Goal: Task Accomplishment & Management: Use online tool/utility

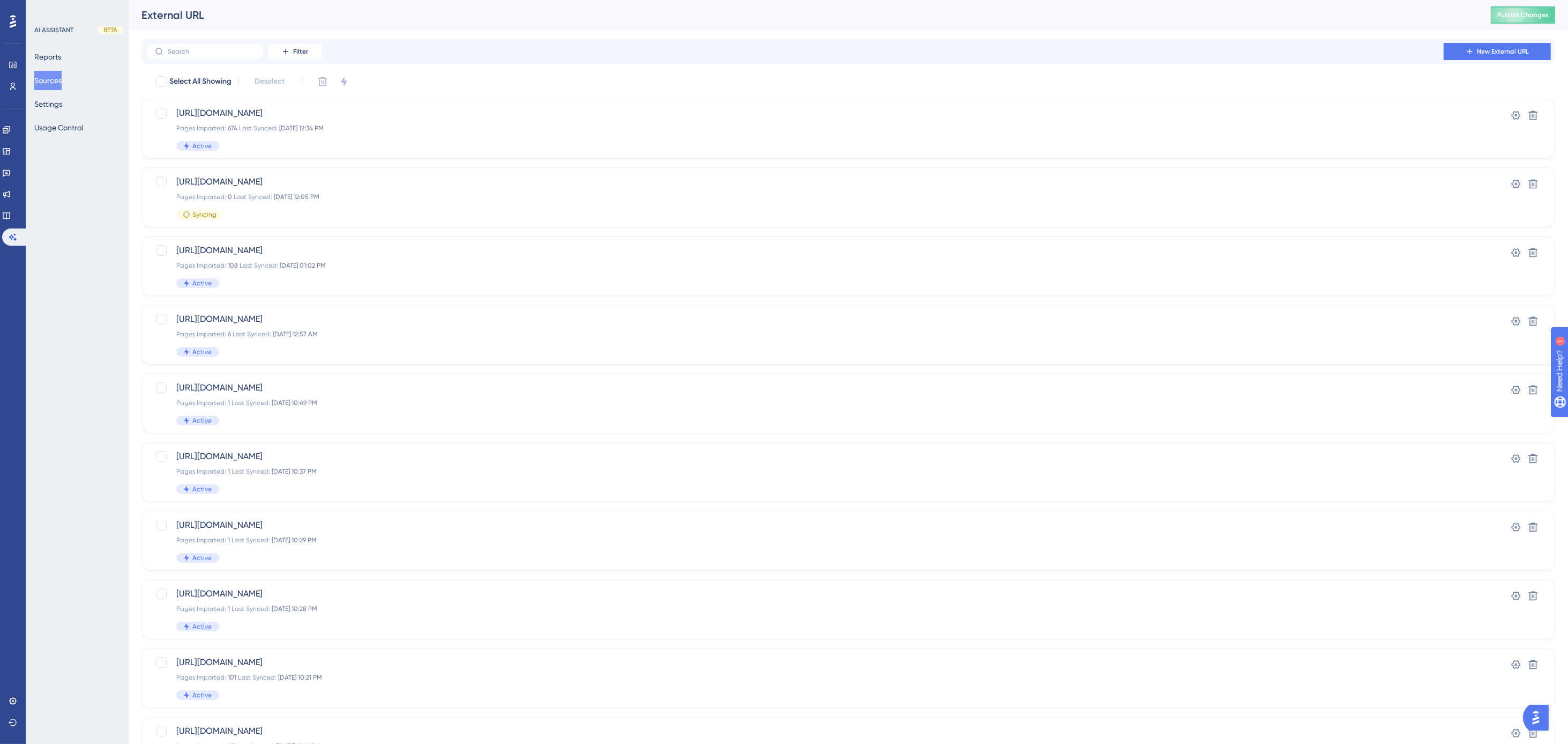
click at [54, 81] on button "Sources" at bounding box center [48, 80] width 27 height 19
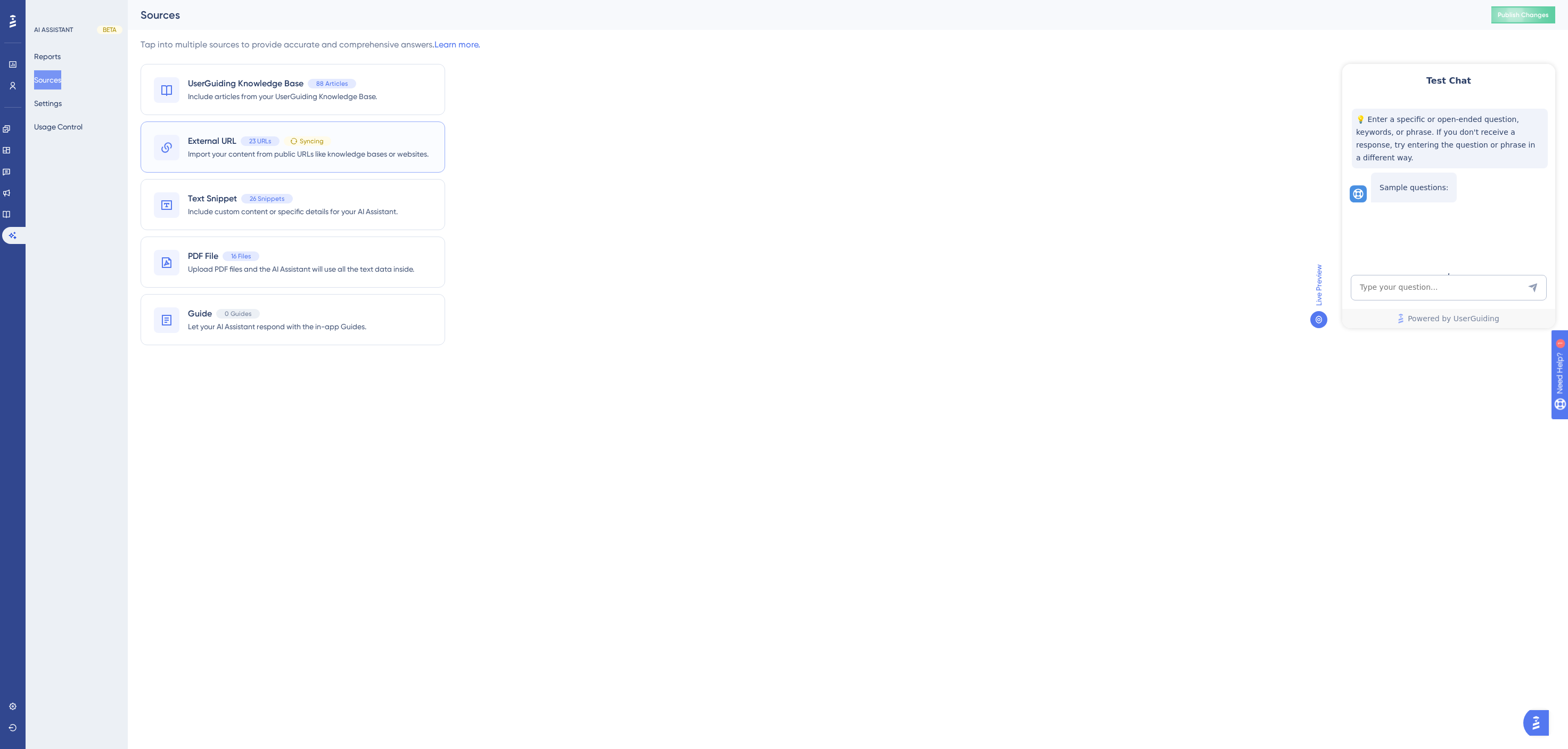
click at [223, 147] on span "Import your content from public URLs like knowledge bases or websites." at bounding box center [309, 153] width 241 height 13
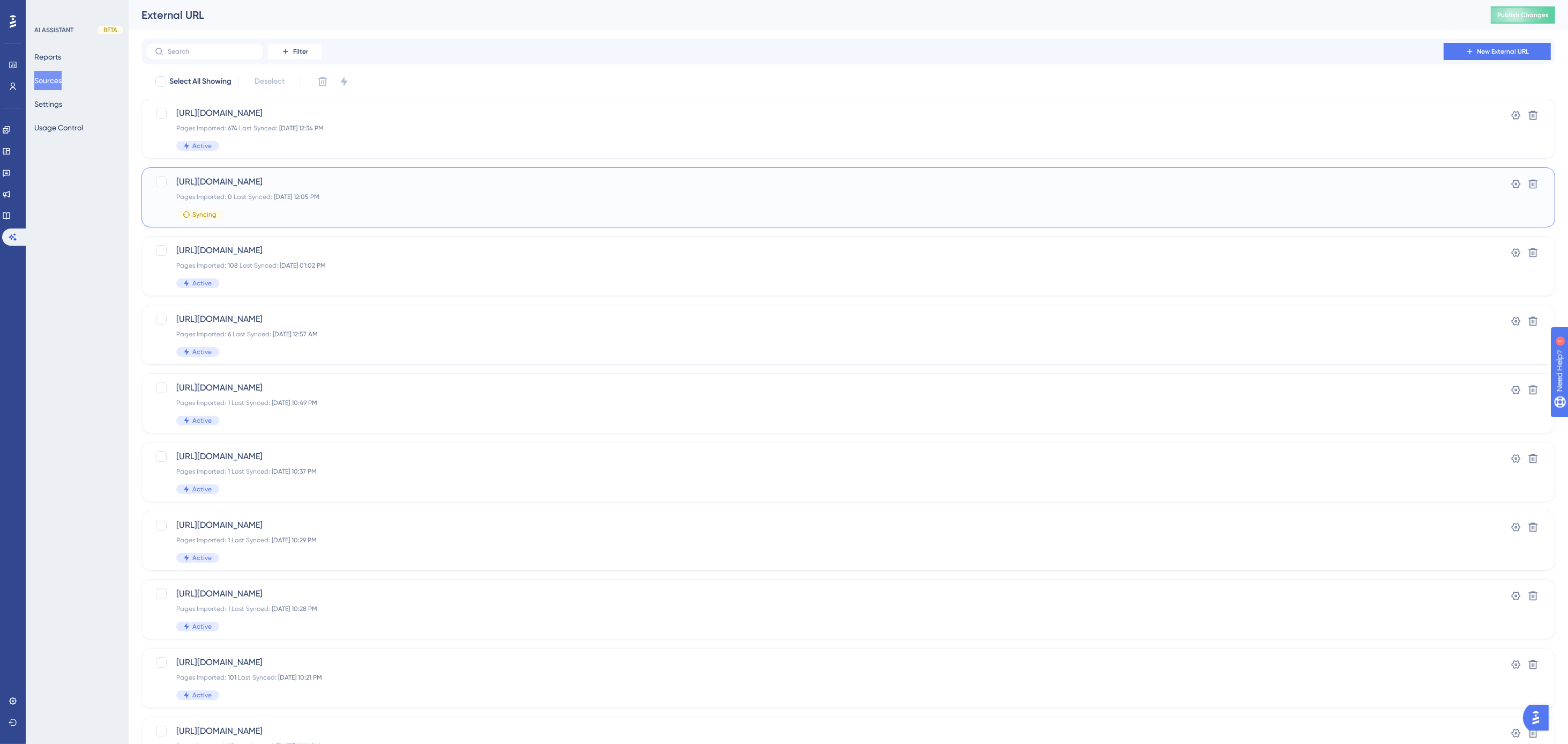
click at [288, 193] on span "[DATE] 12:05 PM" at bounding box center [296, 196] width 45 height 8
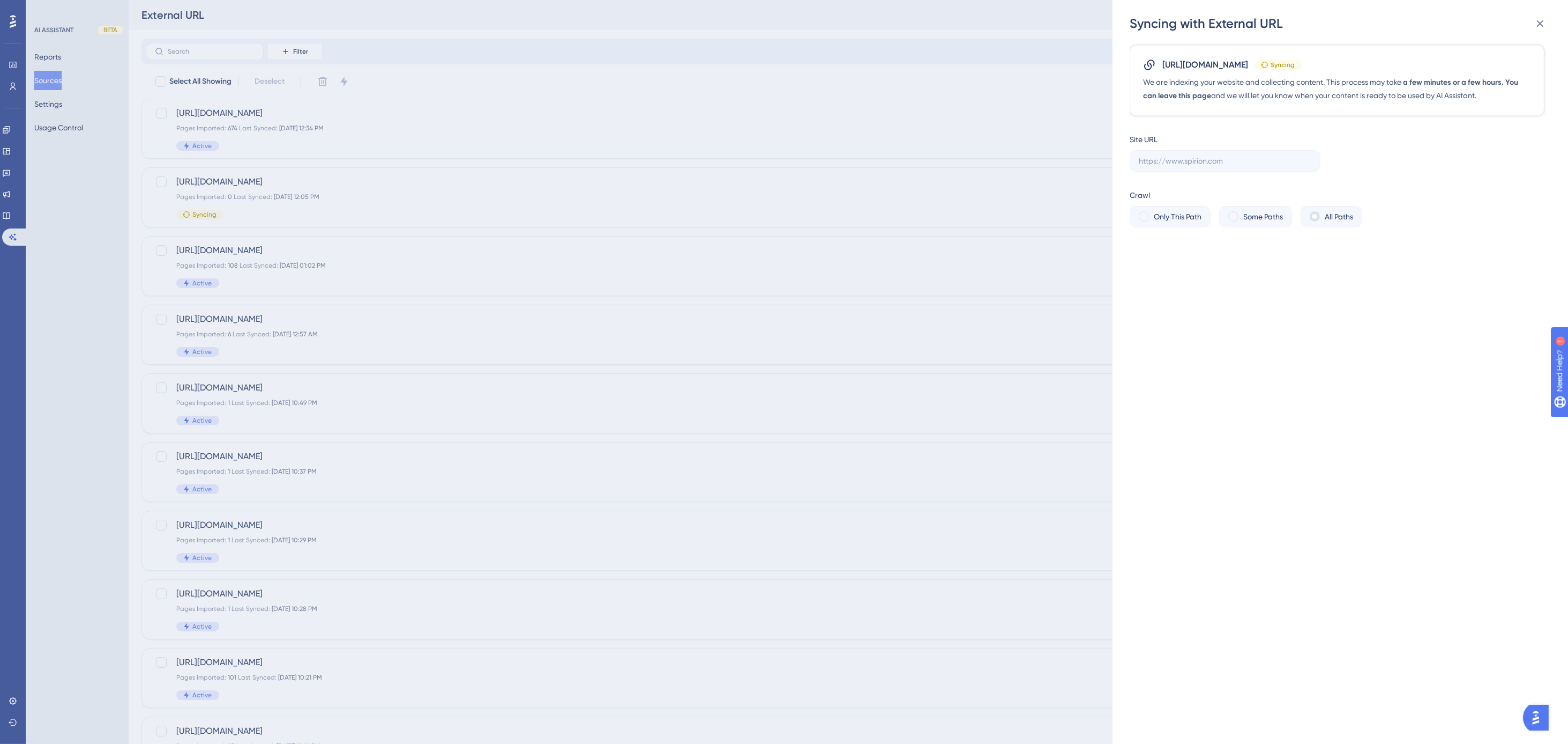
click at [872, 80] on div "Syncing with External URL [URL][DOMAIN_NAME] Syncing We are indexing your websi…" at bounding box center [784, 372] width 1568 height 744
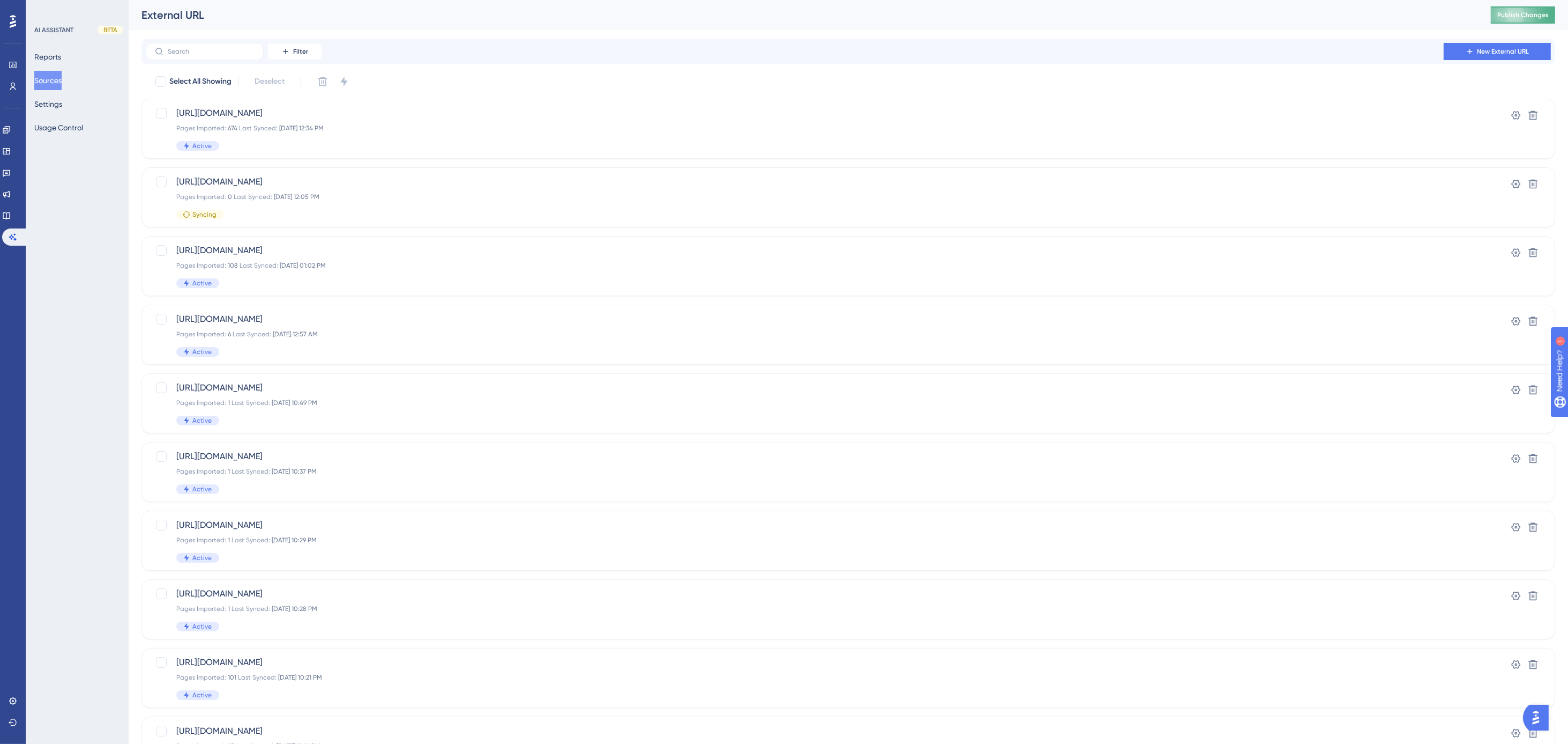
click at [1534, 14] on span "Publish Changes" at bounding box center [1523, 15] width 51 height 8
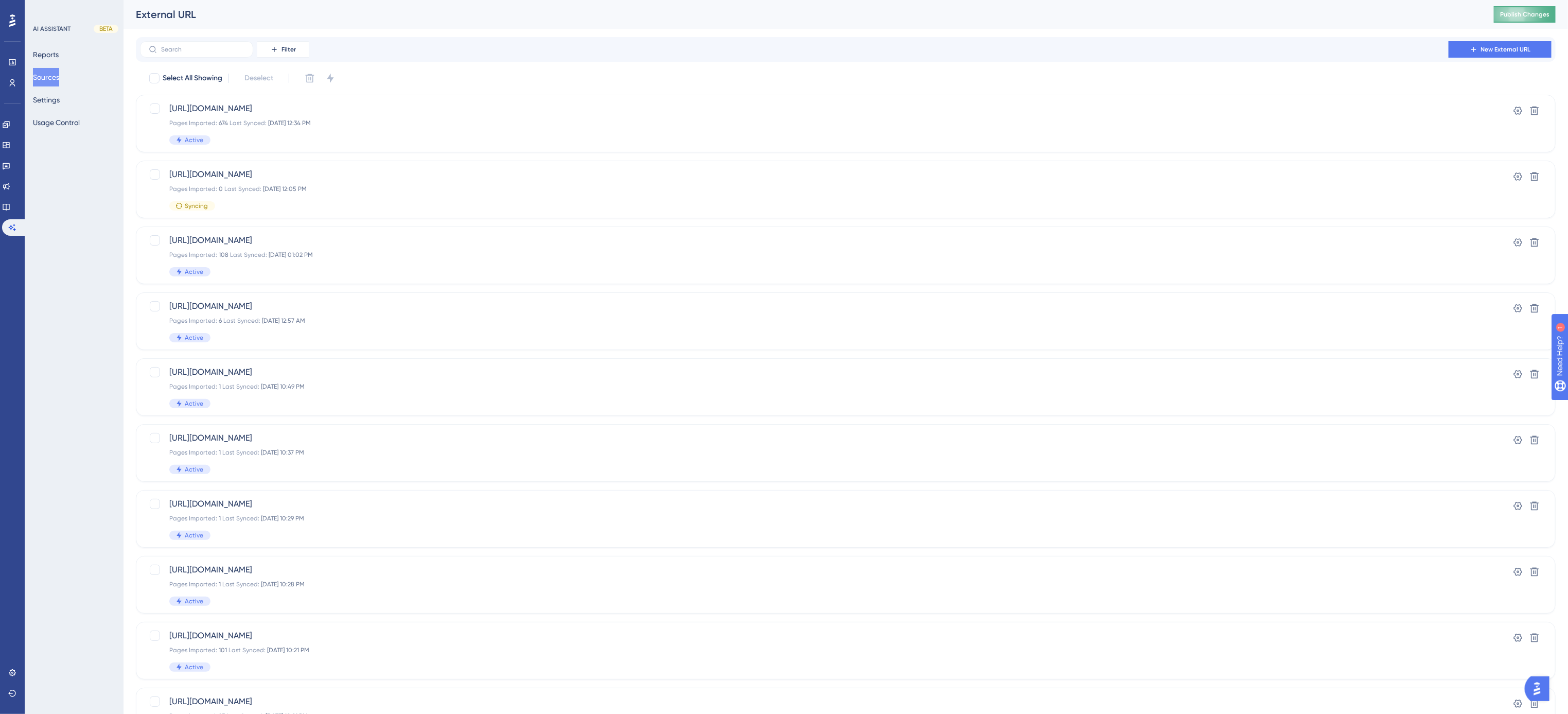
click at [1515, 15] on span "Publish Changes" at bounding box center [1524, 15] width 49 height 8
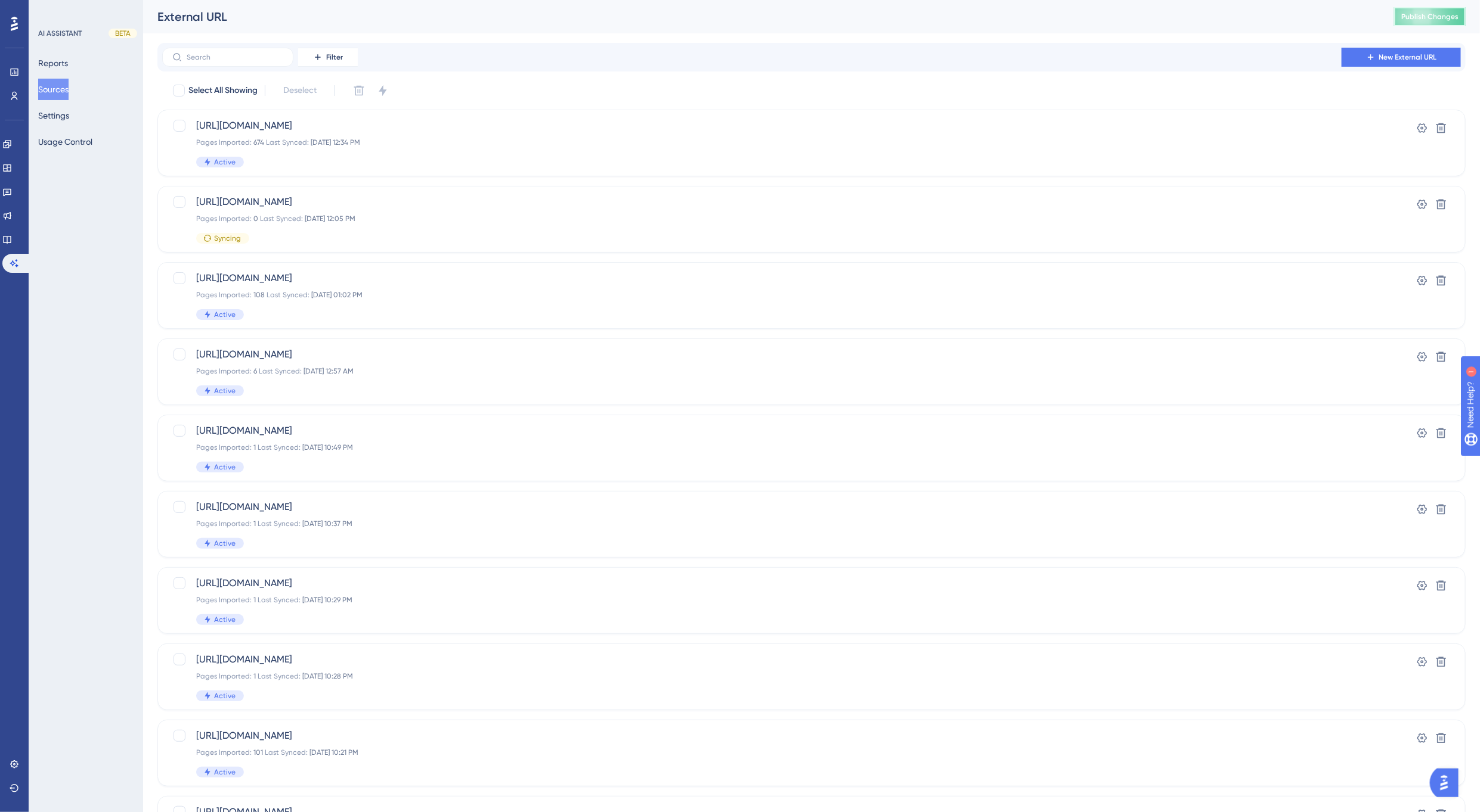
click at [1405, 13] on button "Publish Changes" at bounding box center [1429, 17] width 71 height 19
